Goal: Navigation & Orientation: Find specific page/section

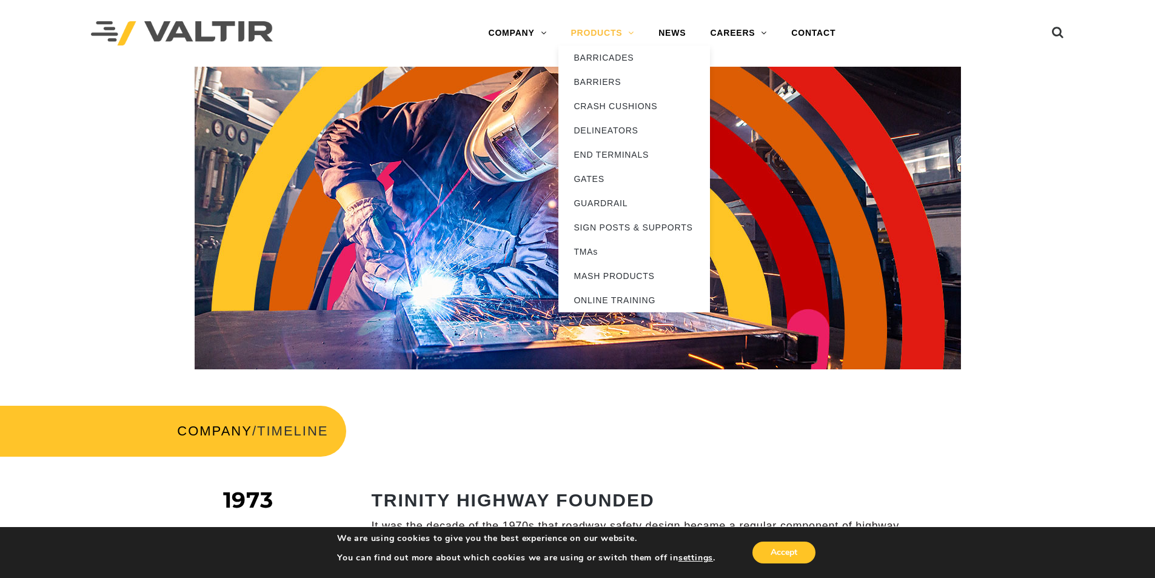
click at [597, 36] on link "PRODUCTS" at bounding box center [603, 33] width 88 height 24
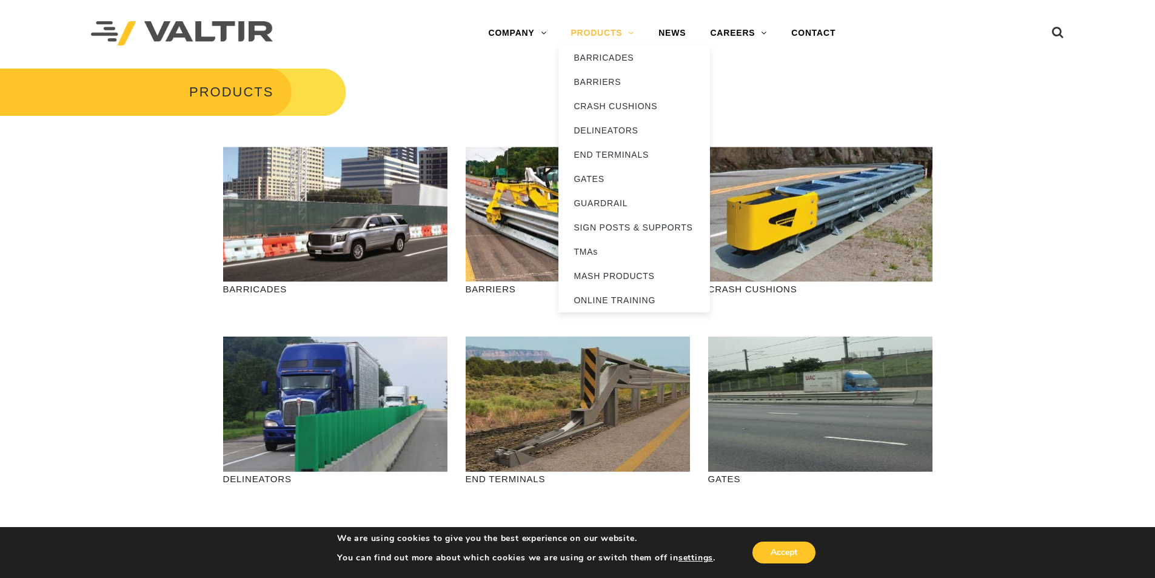
click at [591, 34] on link "PRODUCTS" at bounding box center [603, 33] width 88 height 24
click at [594, 276] on link "MASH PRODUCTS" at bounding box center [635, 276] width 152 height 24
